Goal: Task Accomplishment & Management: Manage account settings

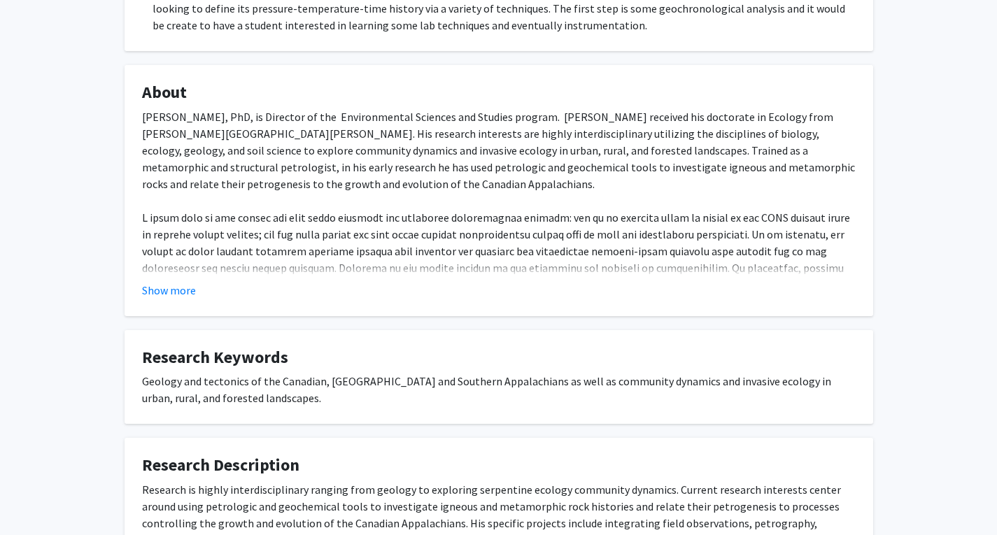
scroll to position [420, 0]
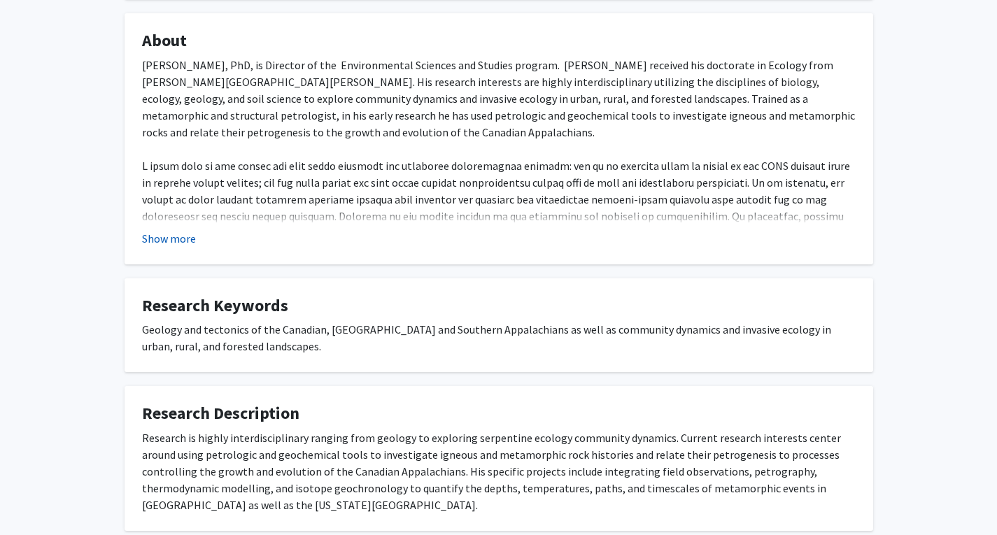
click at [183, 246] on button "Show more" at bounding box center [169, 238] width 54 height 17
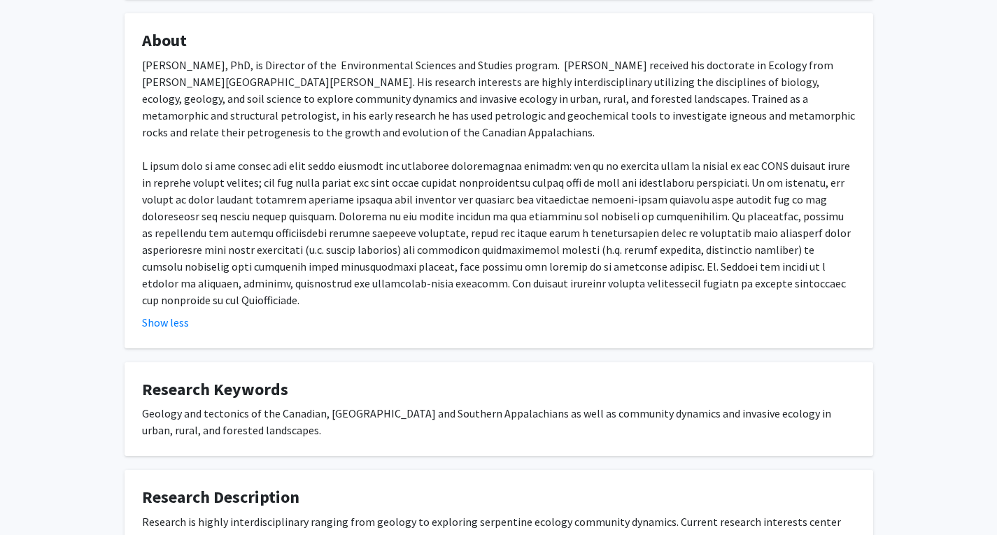
click at [616, 239] on div "[PERSON_NAME], PhD, is Director of the Environmental Sciences and Studies progr…" at bounding box center [498, 183] width 713 height 252
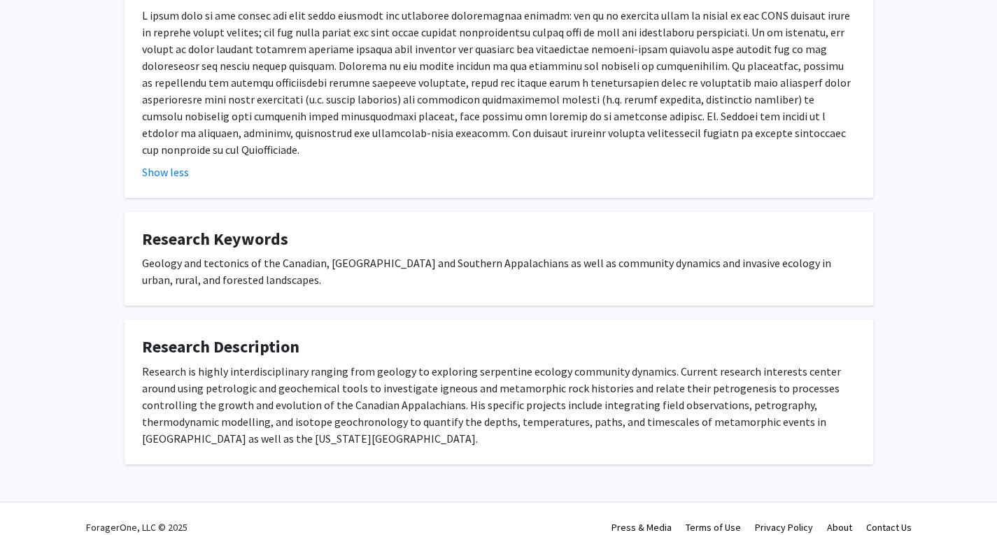
click at [567, 266] on div "Geology and tectonics of the Canadian, [GEOGRAPHIC_DATA] and Southern Appalachi…" at bounding box center [498, 272] width 713 height 34
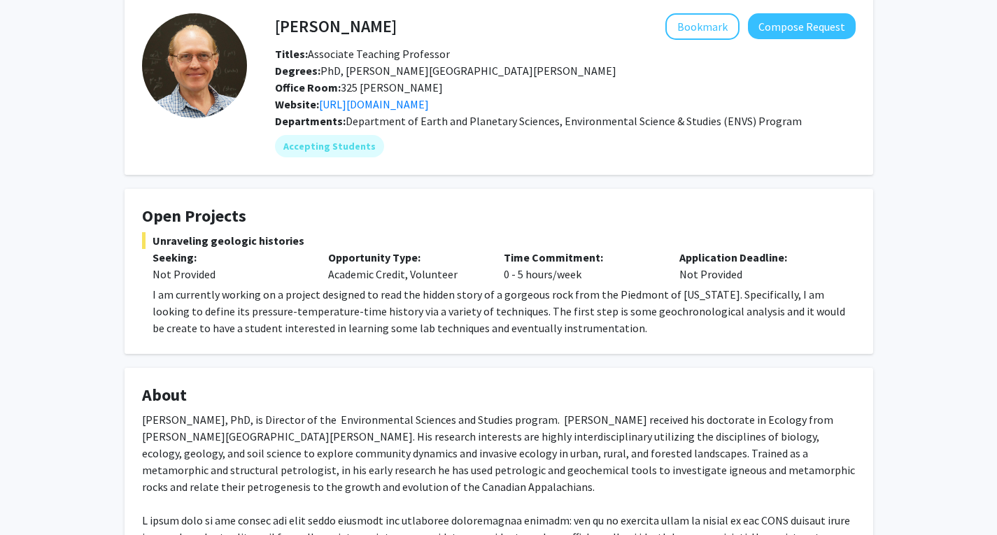
scroll to position [0, 0]
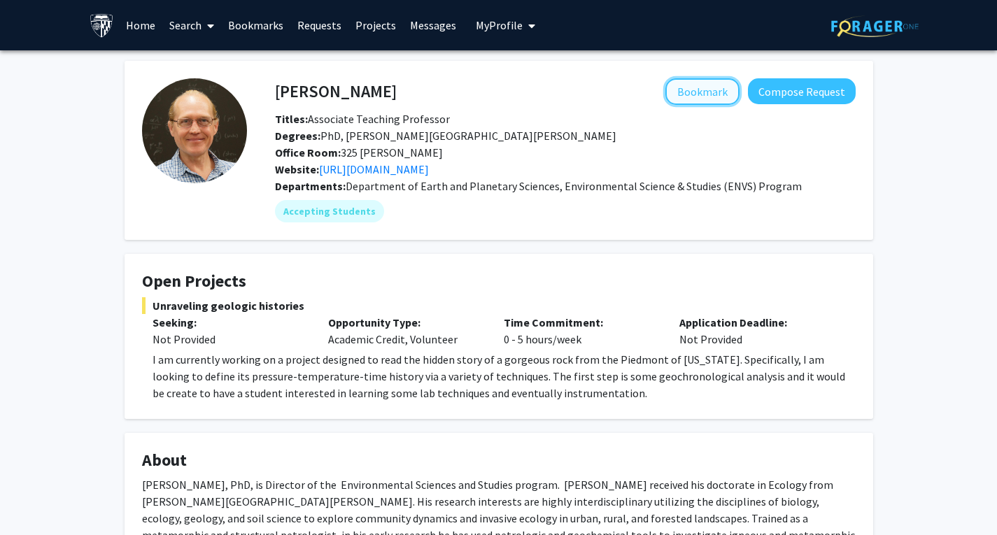
click at [705, 94] on button "Bookmark" at bounding box center [702, 91] width 74 height 27
